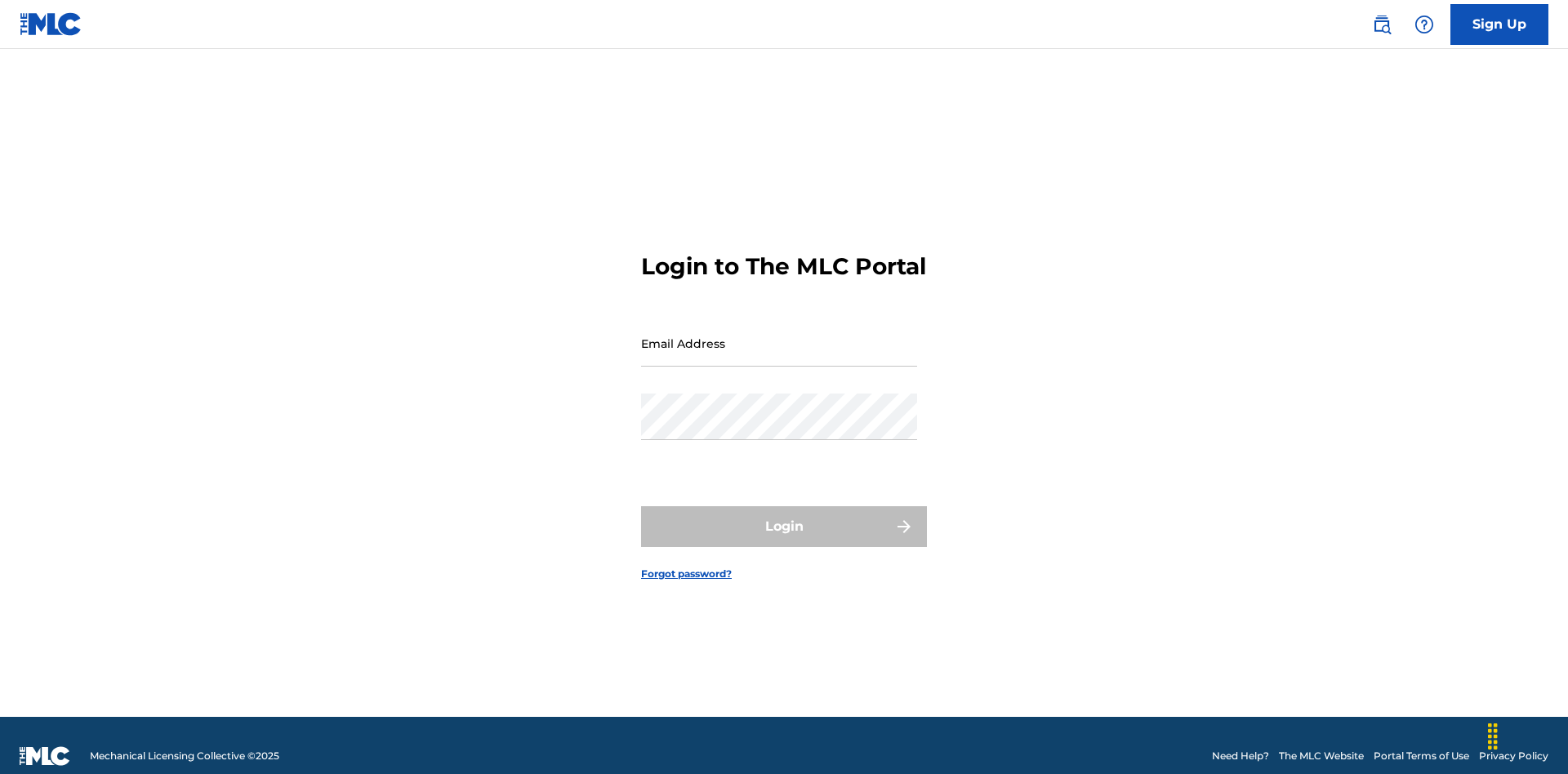
scroll to position [21, 0]
click at [779, 335] on input "Email Address" at bounding box center [778, 343] width 276 height 47
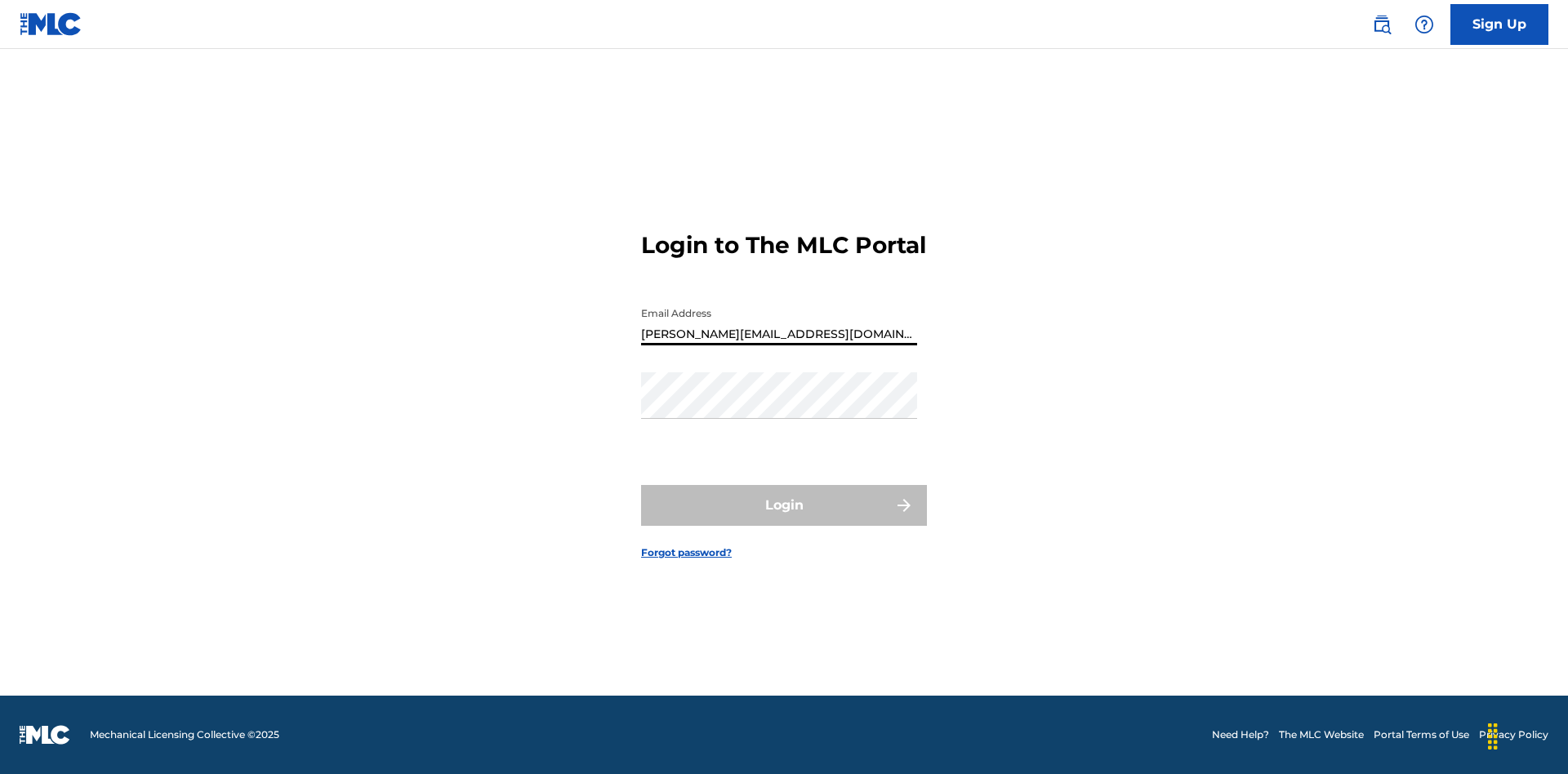
type input "[PERSON_NAME][EMAIL_ADDRESS][DOMAIN_NAME]"
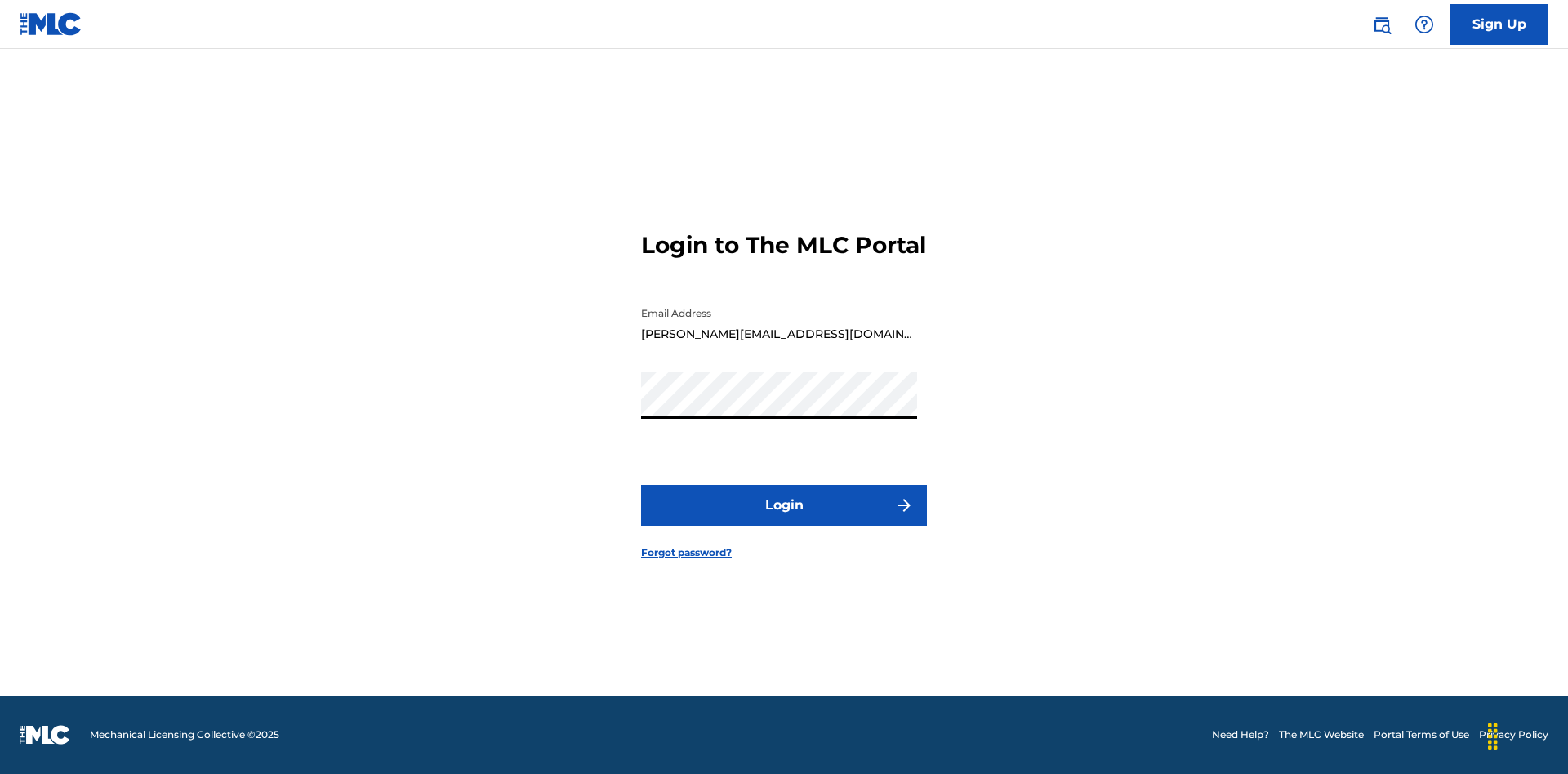
click at [784, 520] on button "Login" at bounding box center [783, 506] width 286 height 41
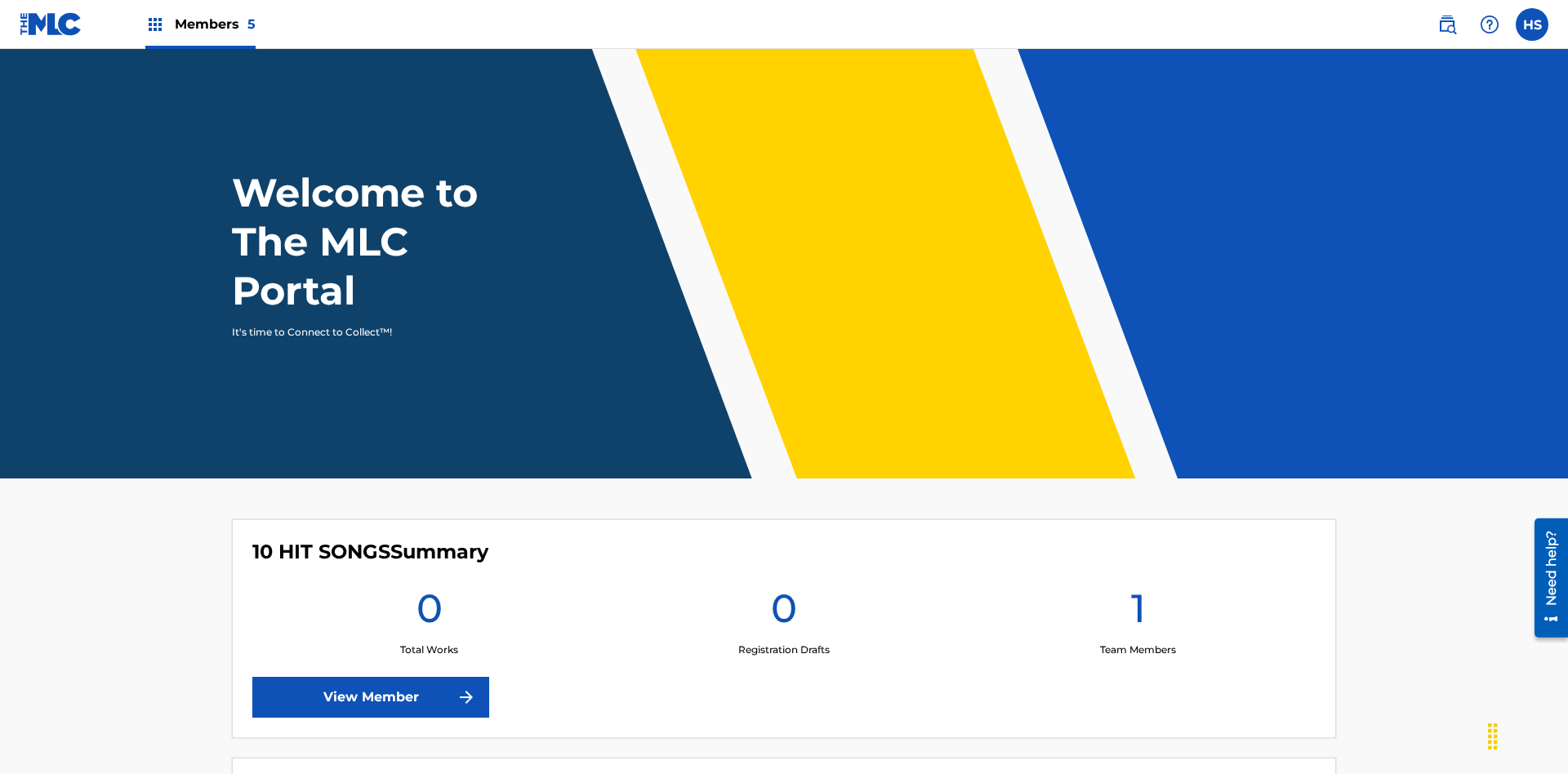
click at [199, 24] on span "Members 5" at bounding box center [215, 24] width 81 height 19
